Goal: Check status: Check status

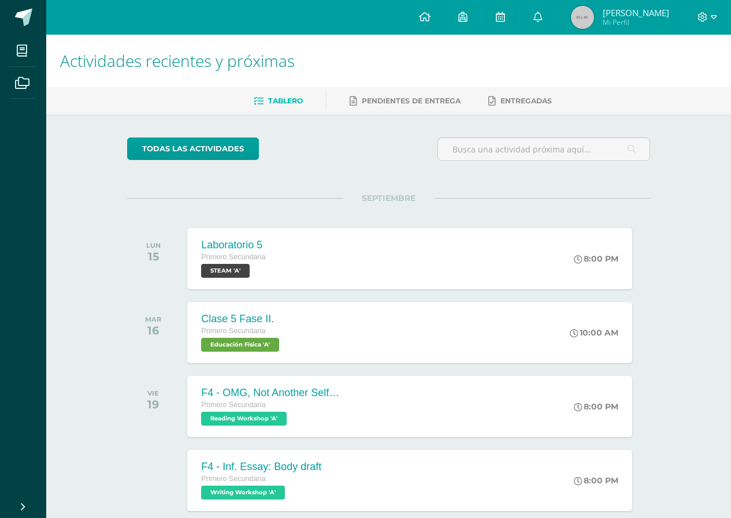
click at [621, 23] on span "Mi Perfil" at bounding box center [636, 22] width 66 height 10
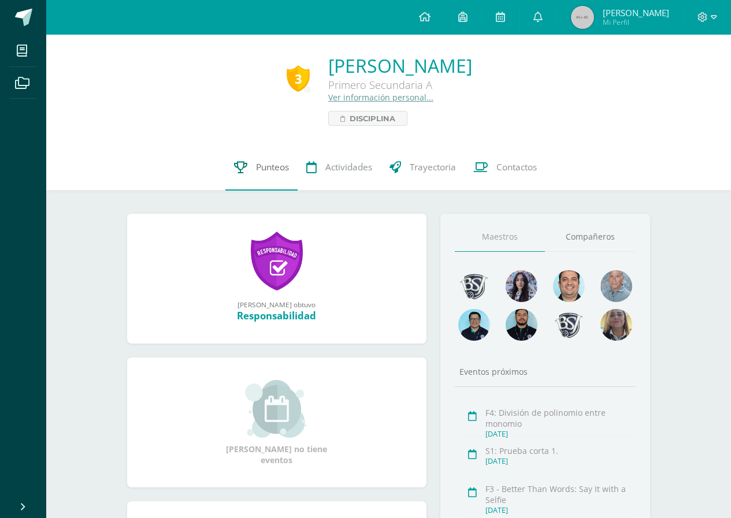
click at [273, 169] on span "Punteos" at bounding box center [272, 167] width 33 height 12
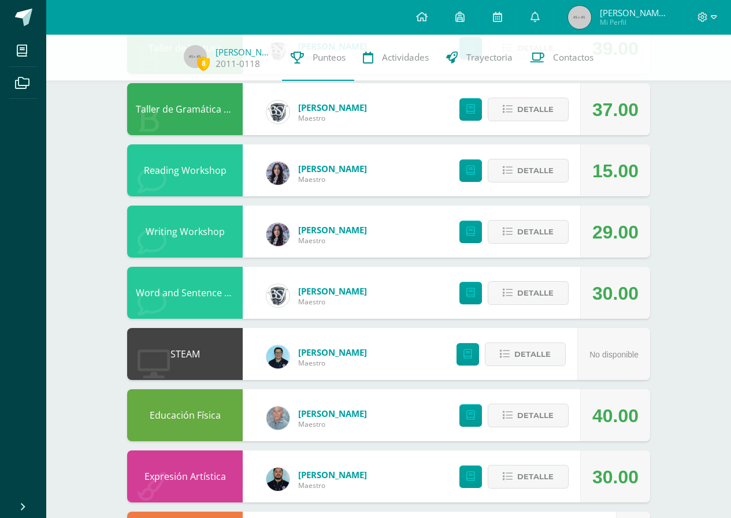
scroll to position [462, 0]
